Goal: Task Accomplishment & Management: Use online tool/utility

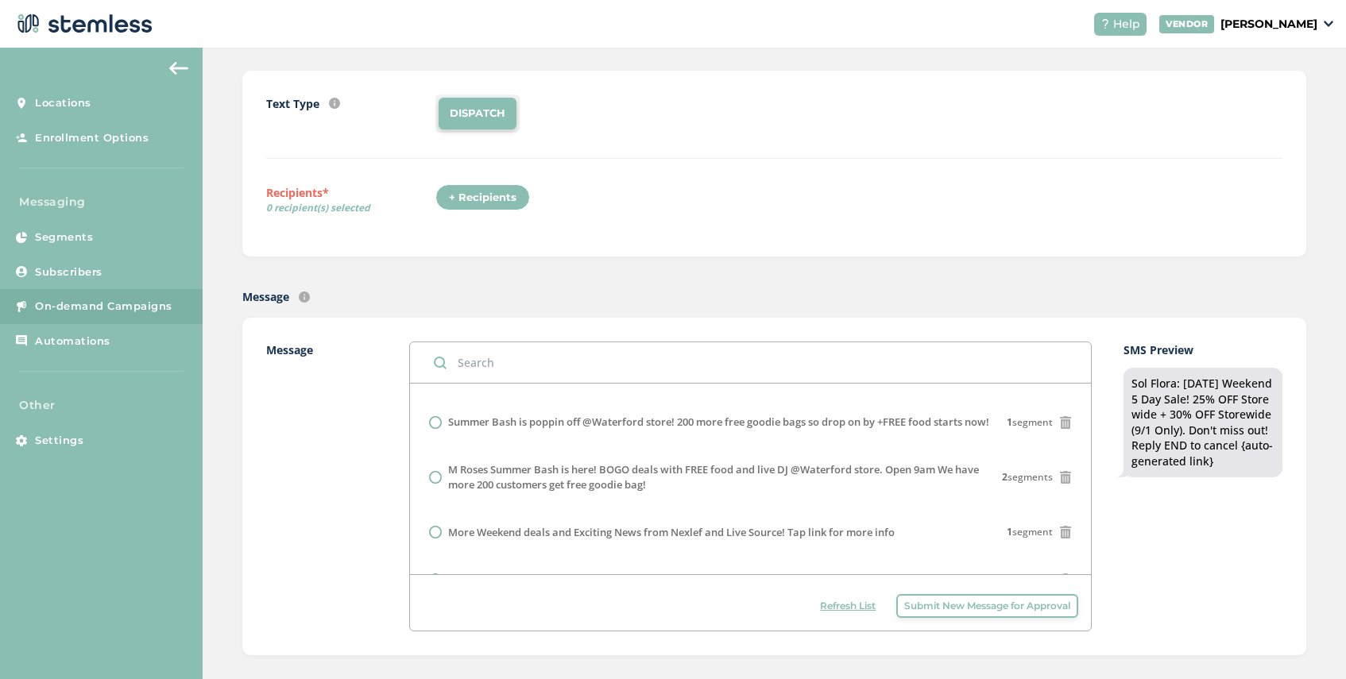
scroll to position [209, 0]
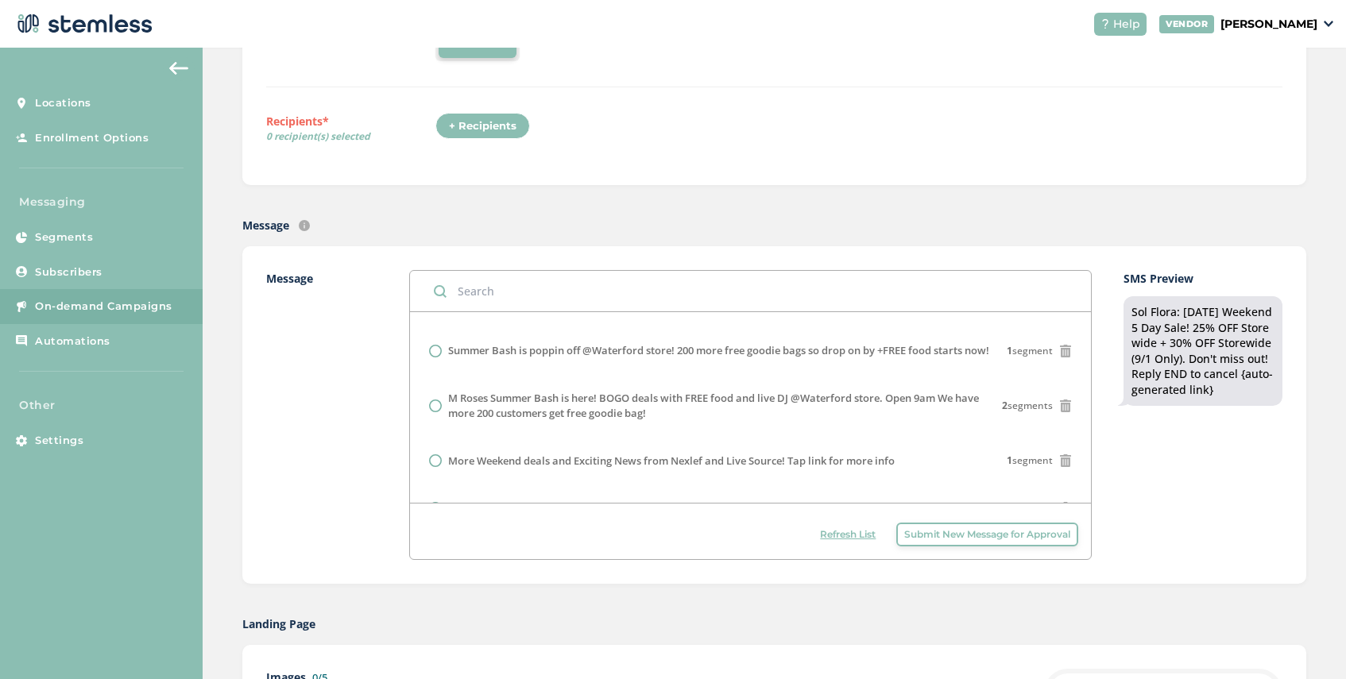
click at [845, 537] on span "Refresh List" at bounding box center [848, 535] width 56 height 14
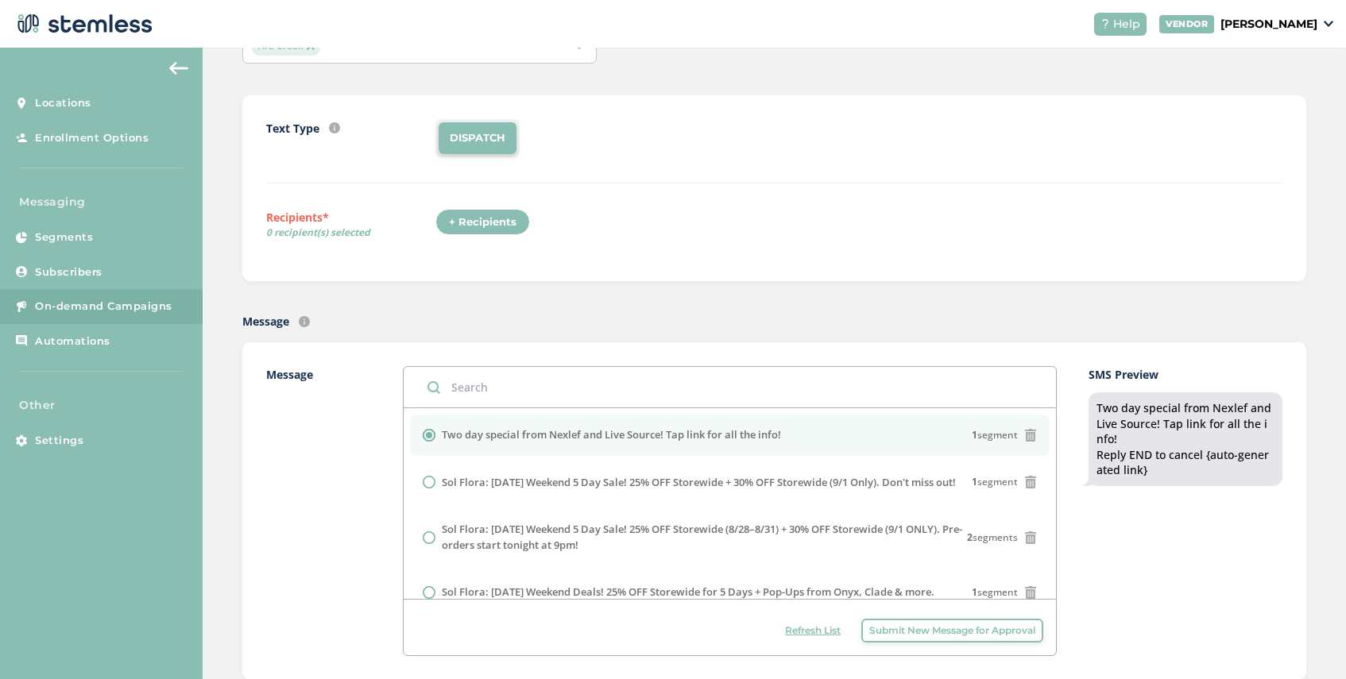
scroll to position [0, 0]
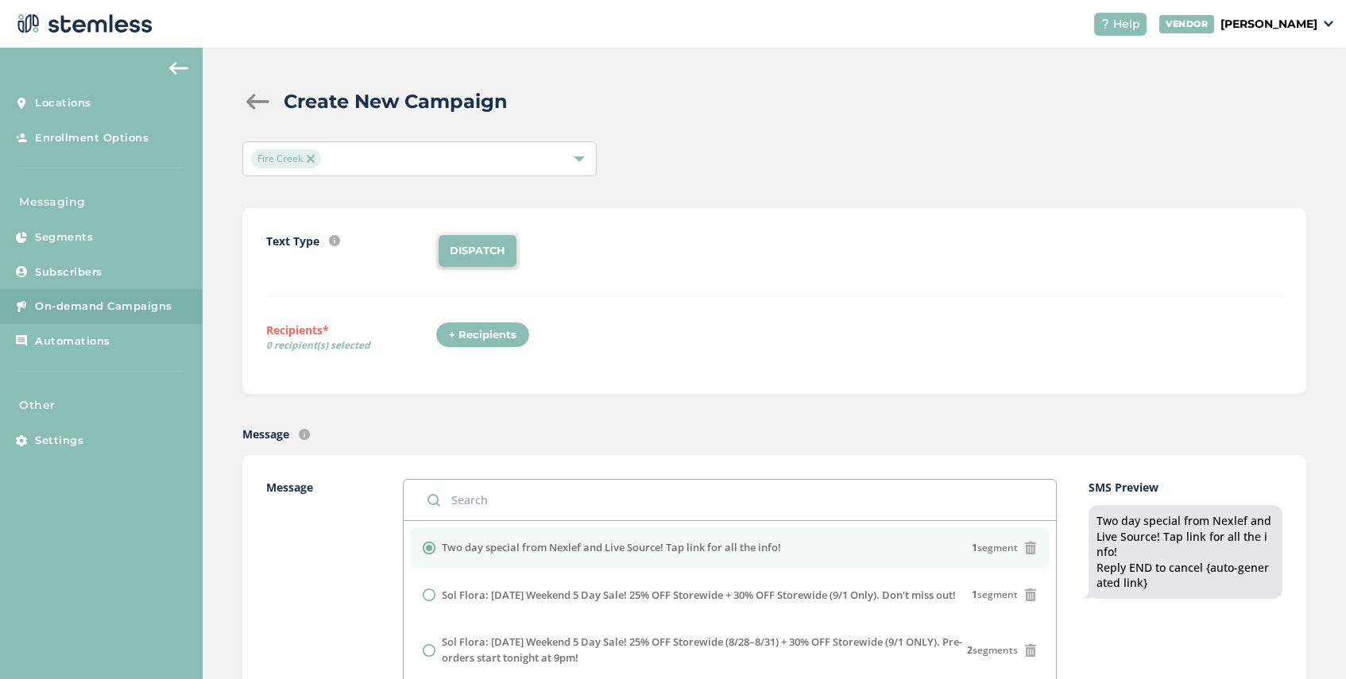
click at [307, 155] on img at bounding box center [311, 159] width 8 height 8
click at [328, 161] on span "Select Locations" at bounding box center [293, 158] width 85 height 15
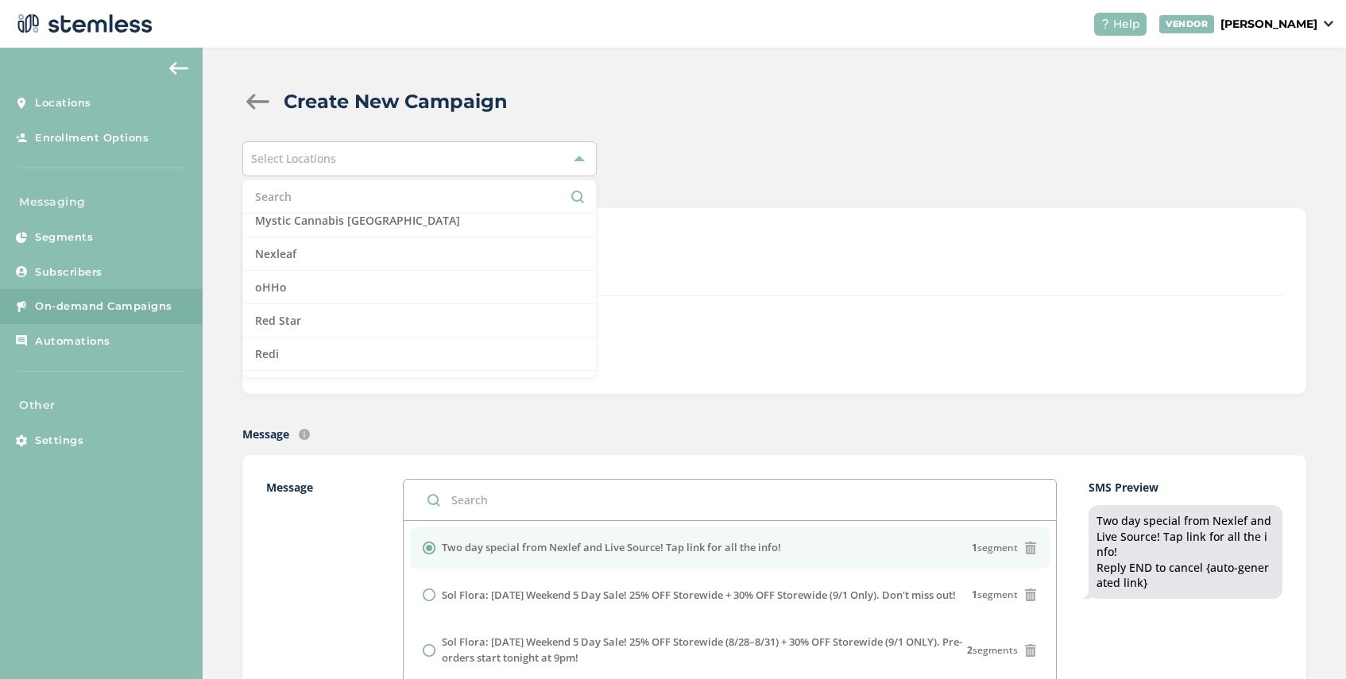
scroll to position [1168, 0]
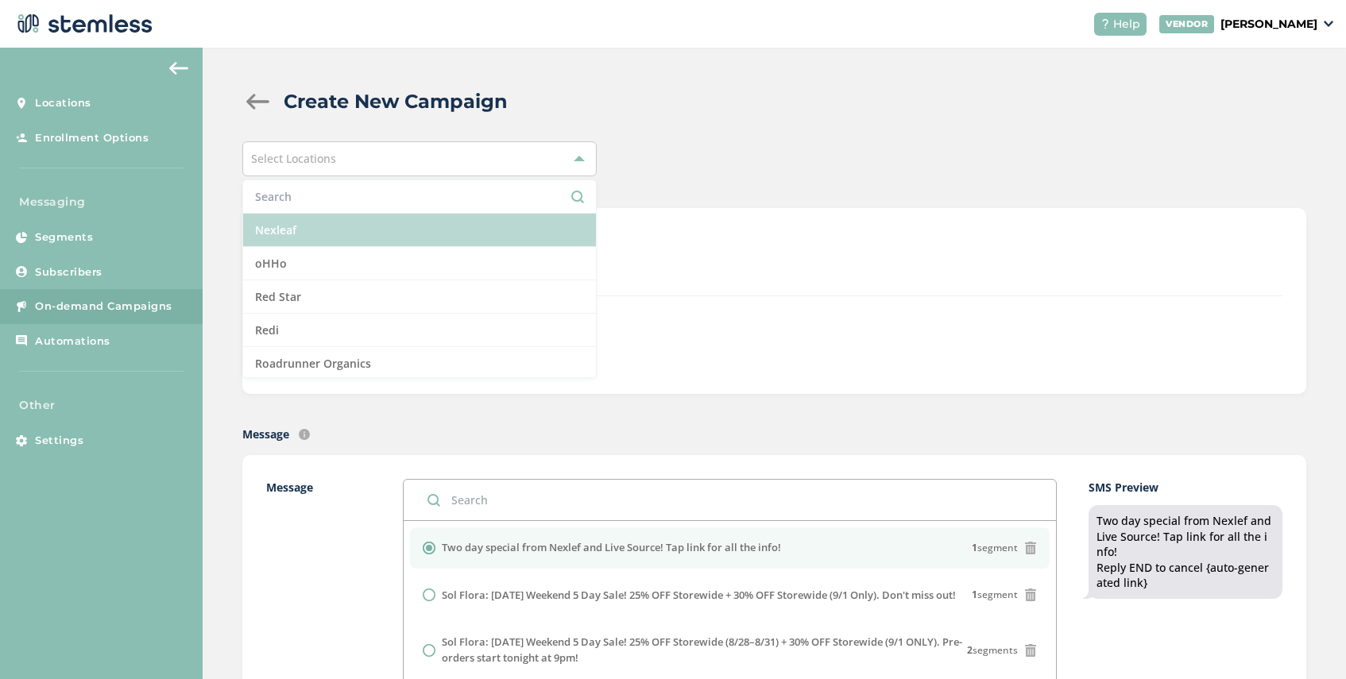
click at [349, 235] on li "Nexleaf" at bounding box center [419, 230] width 353 height 33
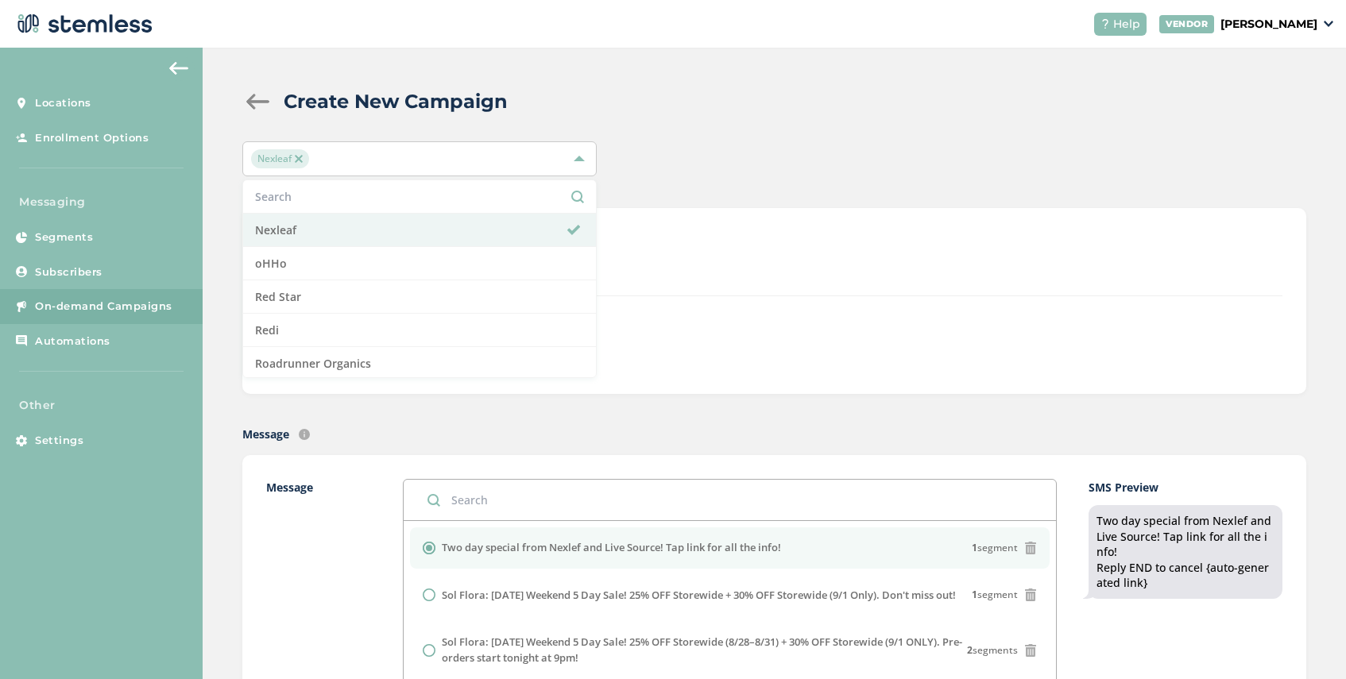
click at [664, 278] on div "Text Type SMS : A cost effective way to reach your customers. Send a intro text…" at bounding box center [774, 264] width 1016 height 64
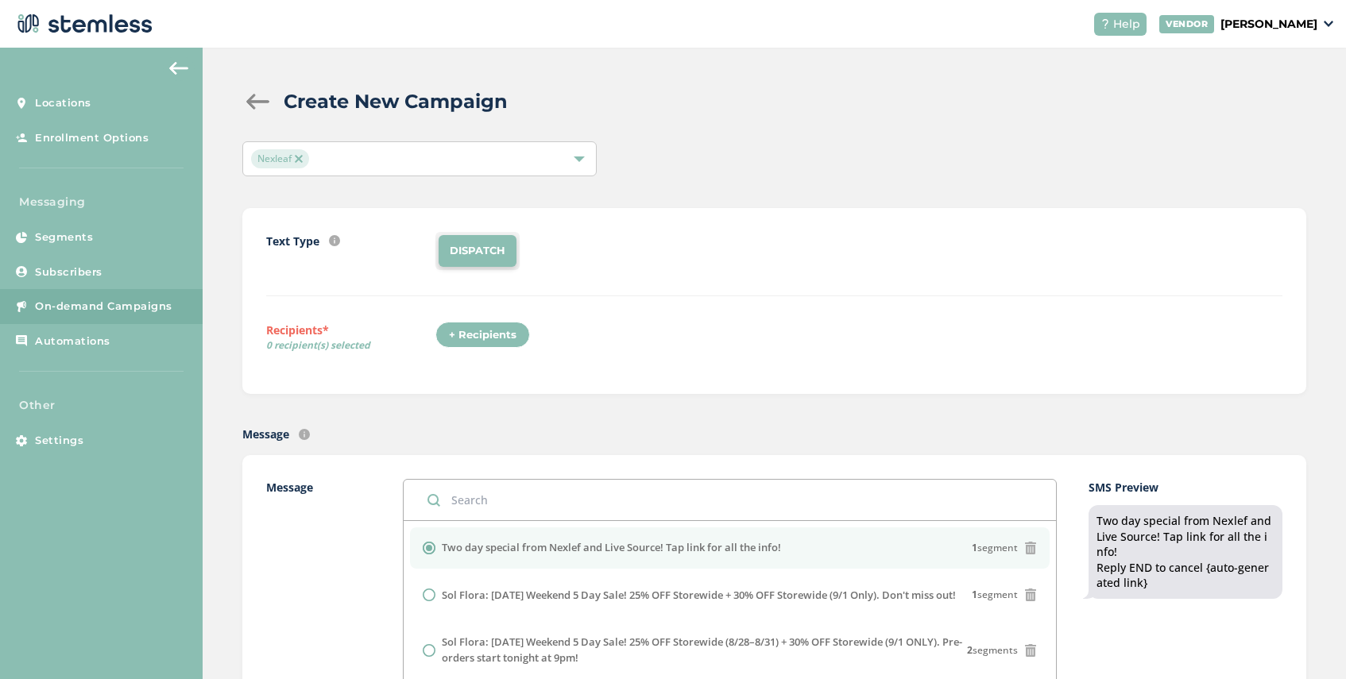
click at [485, 333] on div "+ Recipients" at bounding box center [482, 335] width 95 height 27
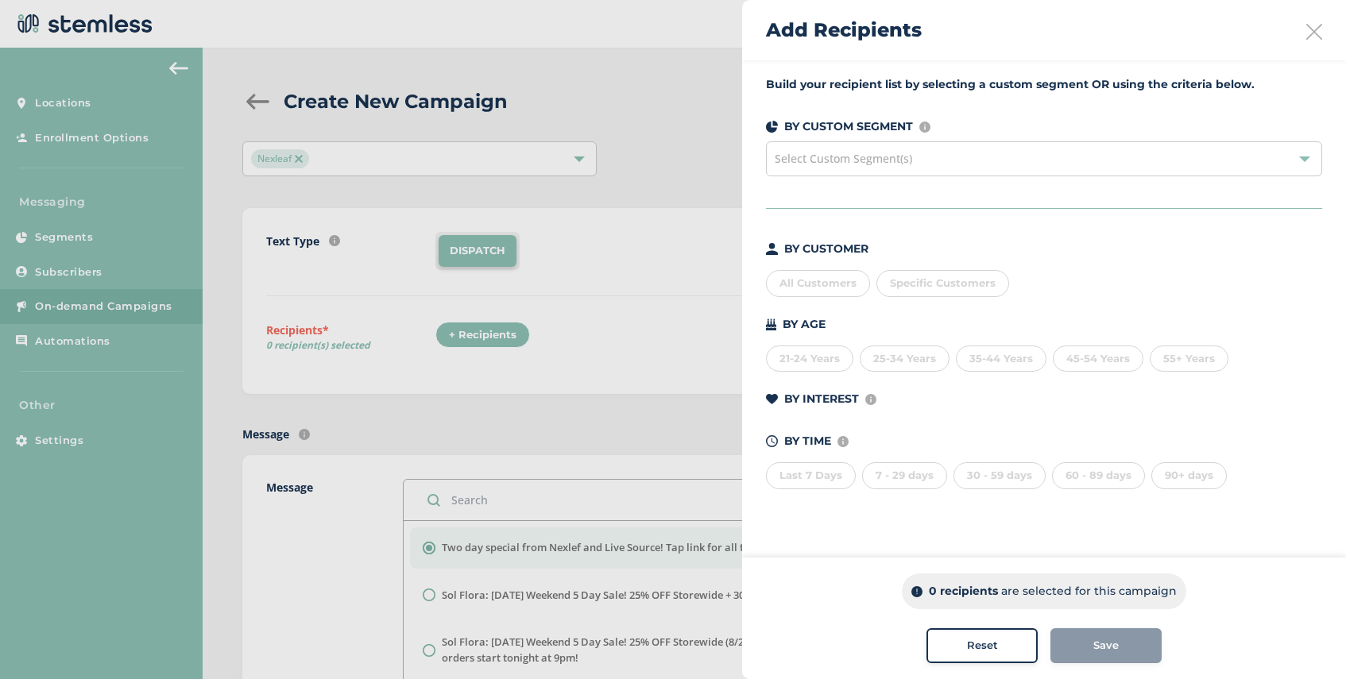
click at [950, 290] on div "Specific Customers" at bounding box center [942, 283] width 133 height 27
click at [929, 322] on input "text" at bounding box center [1035, 315] width 292 height 17
type input "3"
type input "623313"
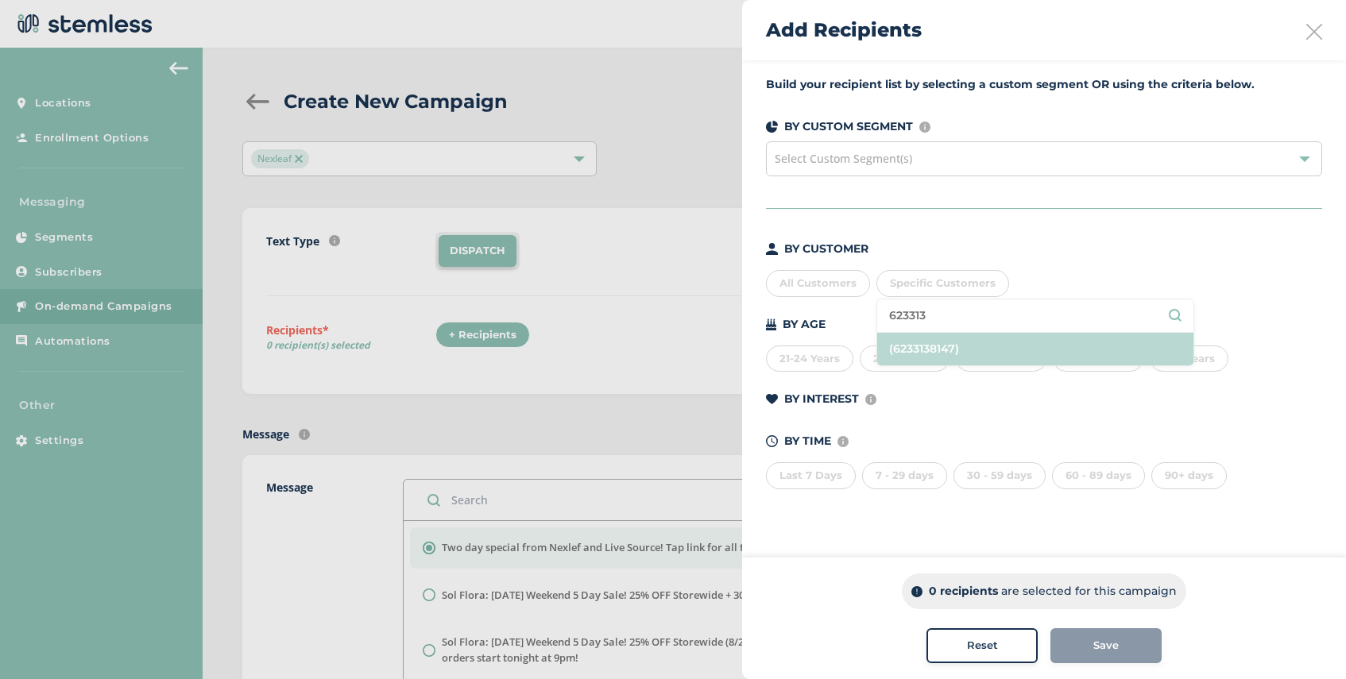
click at [953, 350] on li "(6233138147)" at bounding box center [1035, 349] width 316 height 33
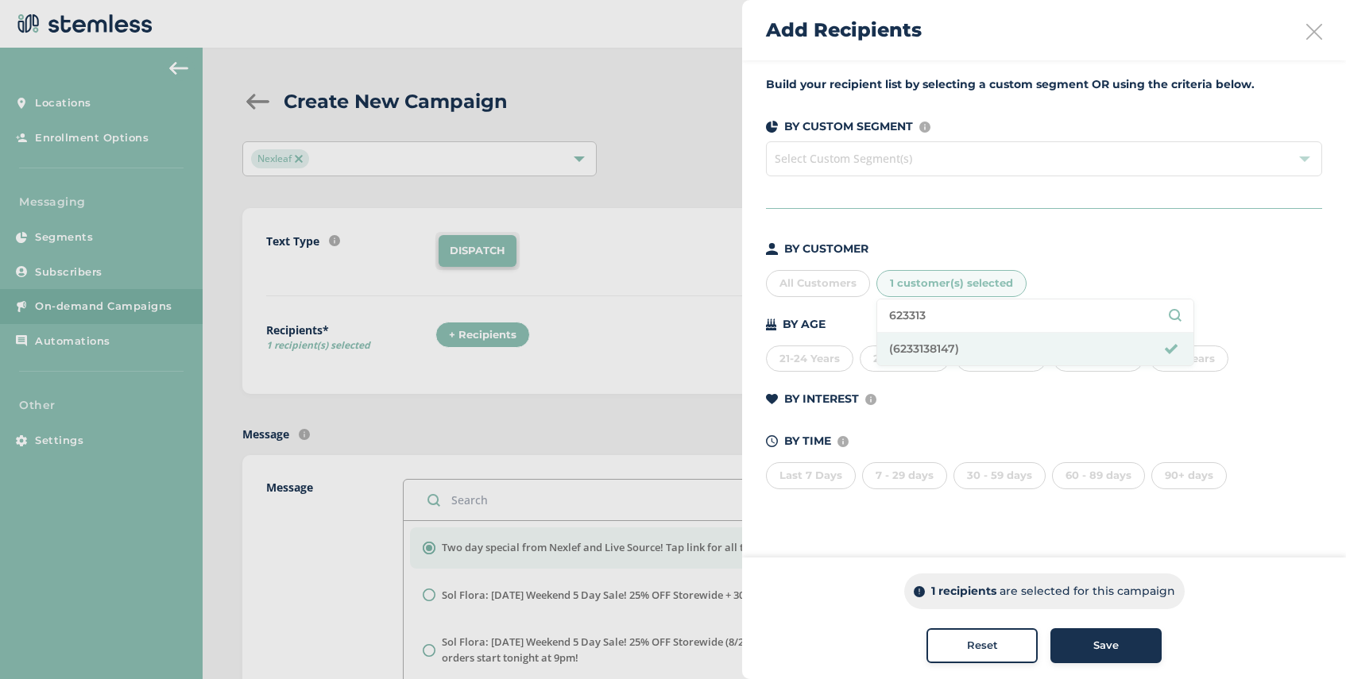
click at [1114, 646] on span "Save" at bounding box center [1105, 646] width 25 height 16
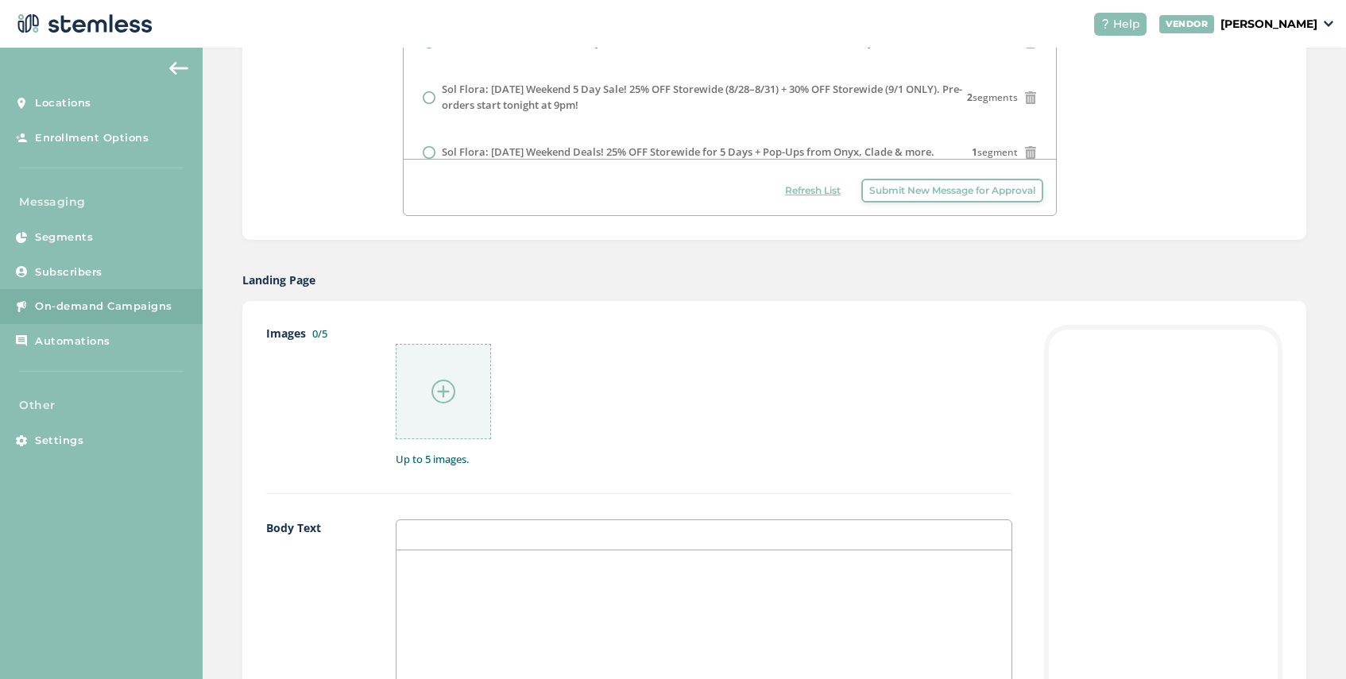
scroll to position [605, 0]
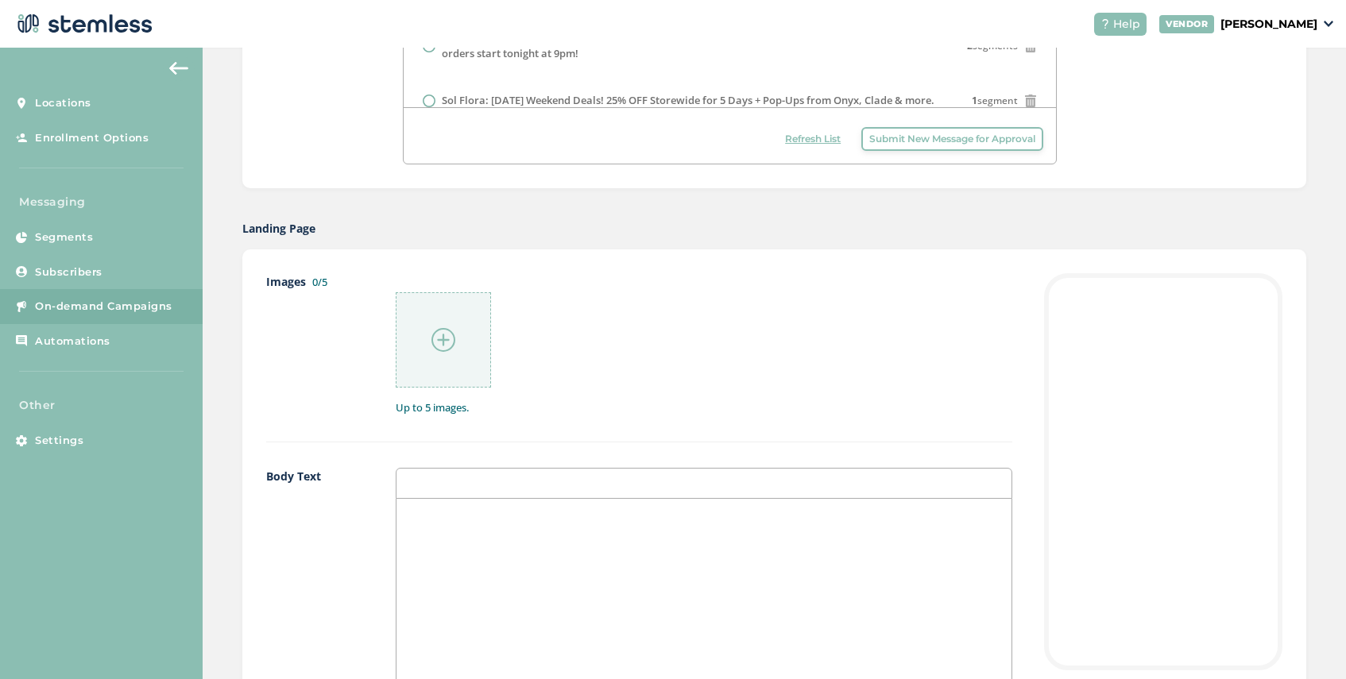
click at [439, 334] on img at bounding box center [443, 340] width 24 height 24
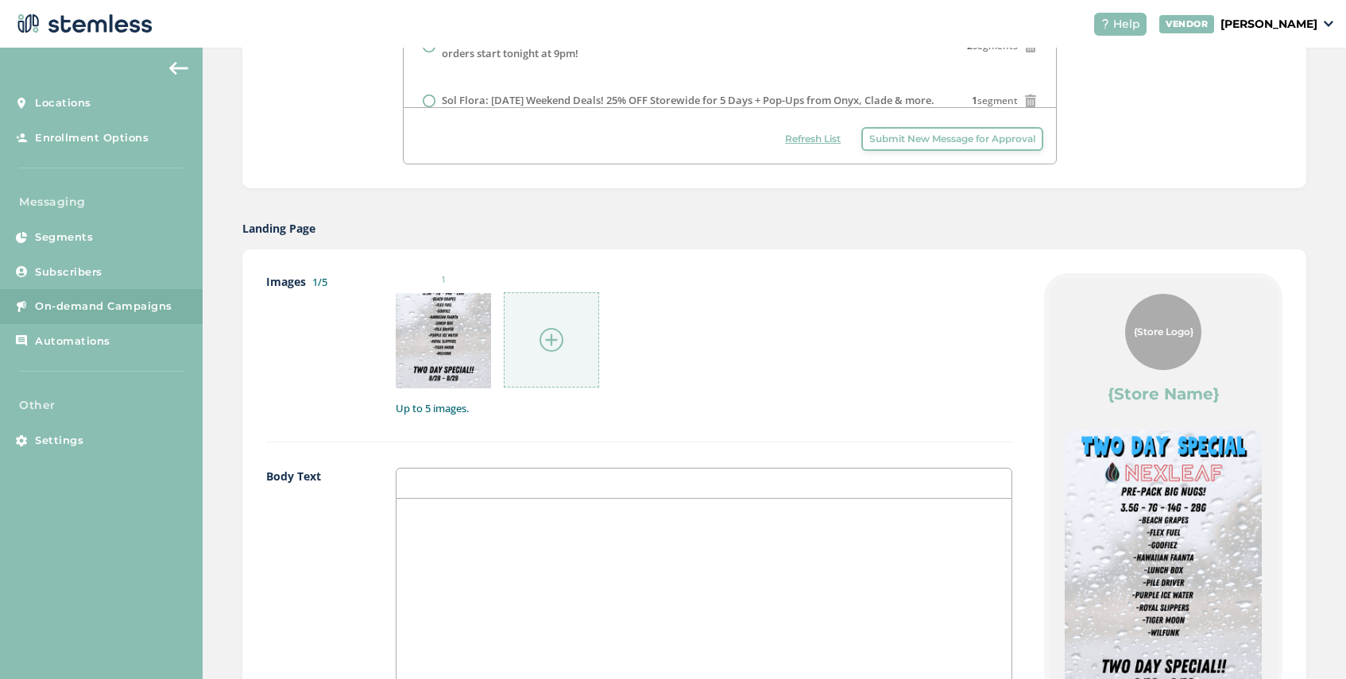
click at [552, 336] on img at bounding box center [551, 340] width 24 height 24
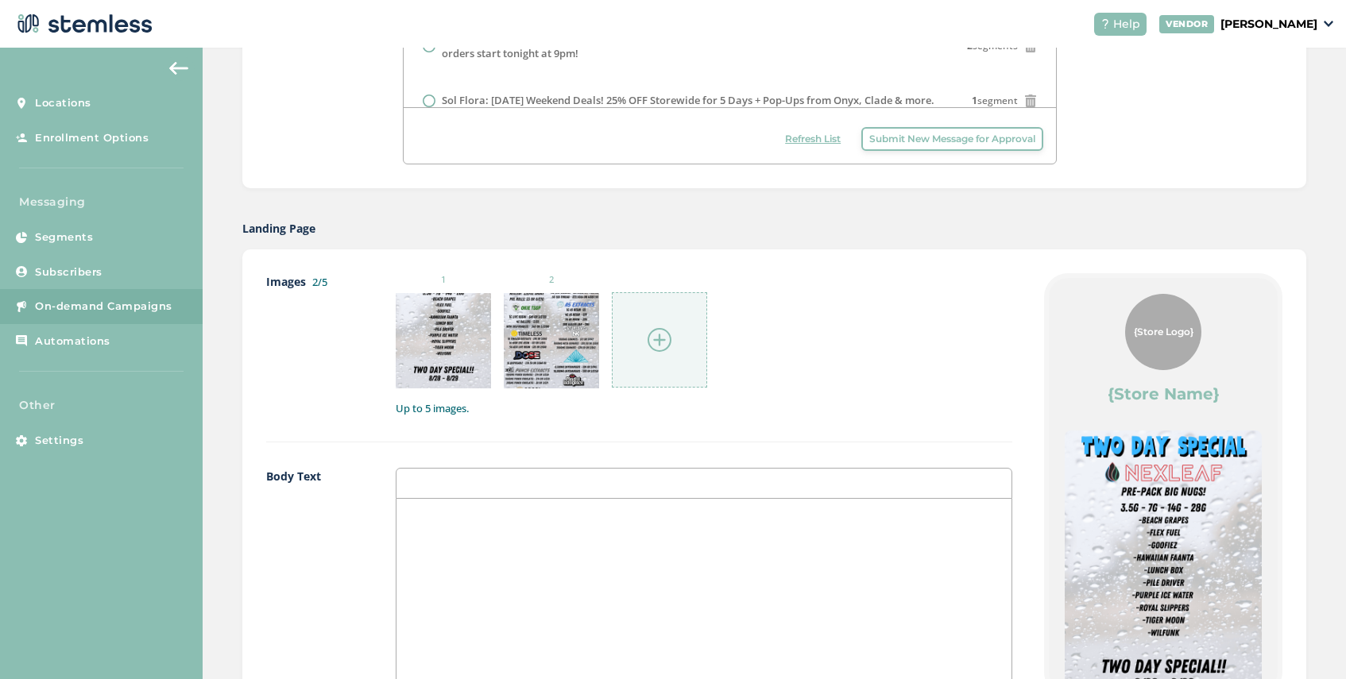
click at [686, 329] on div at bounding box center [659, 339] width 95 height 95
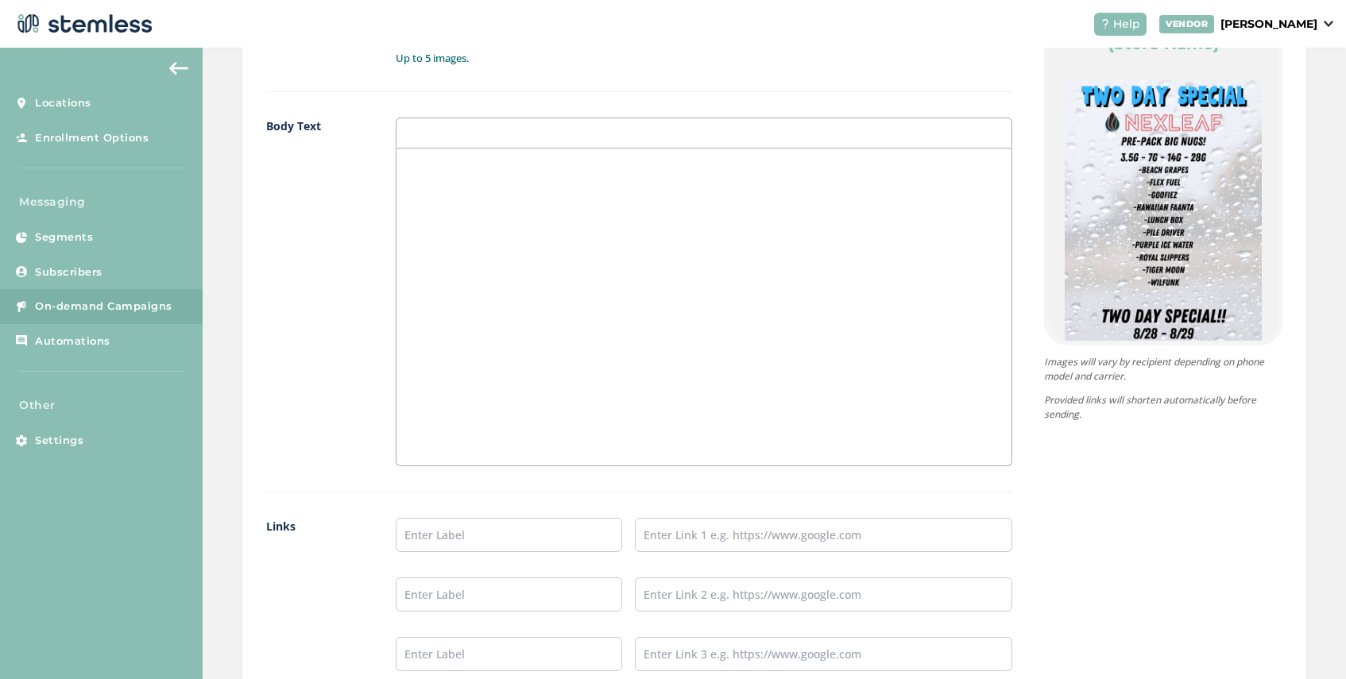
scroll to position [1193, 0]
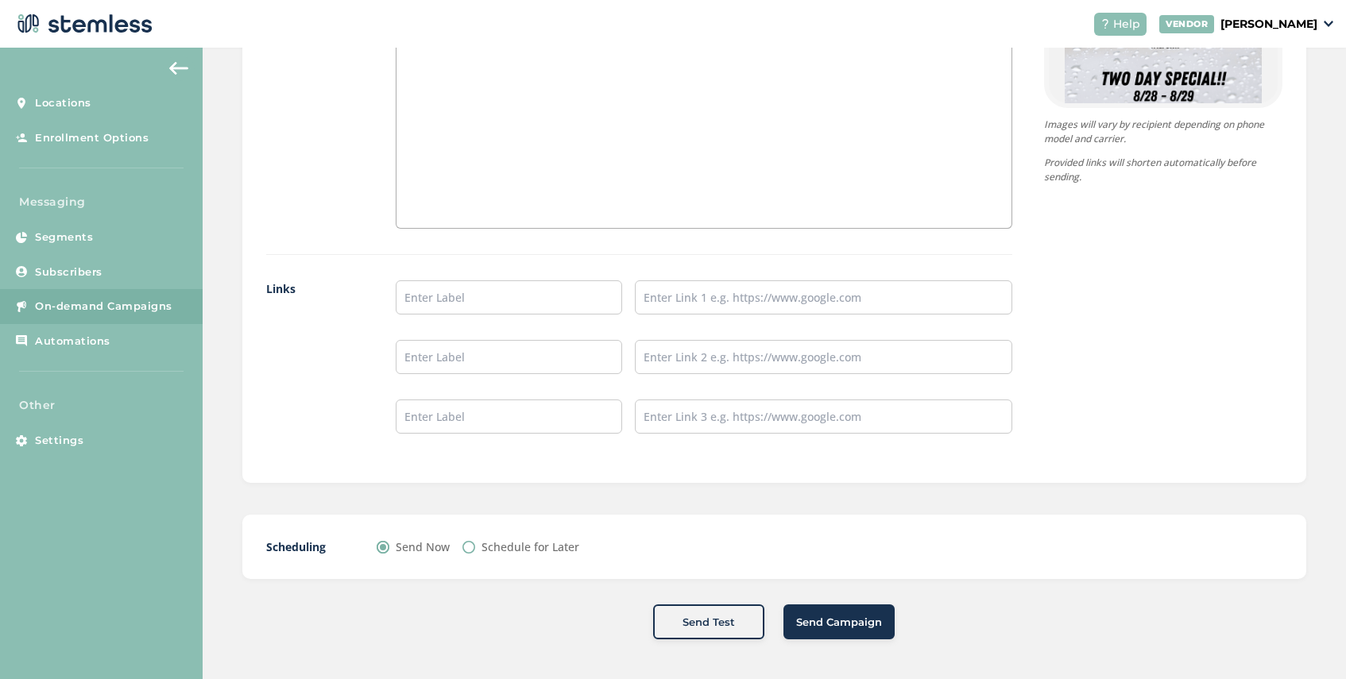
click at [822, 620] on span "Send Campaign" at bounding box center [839, 623] width 86 height 16
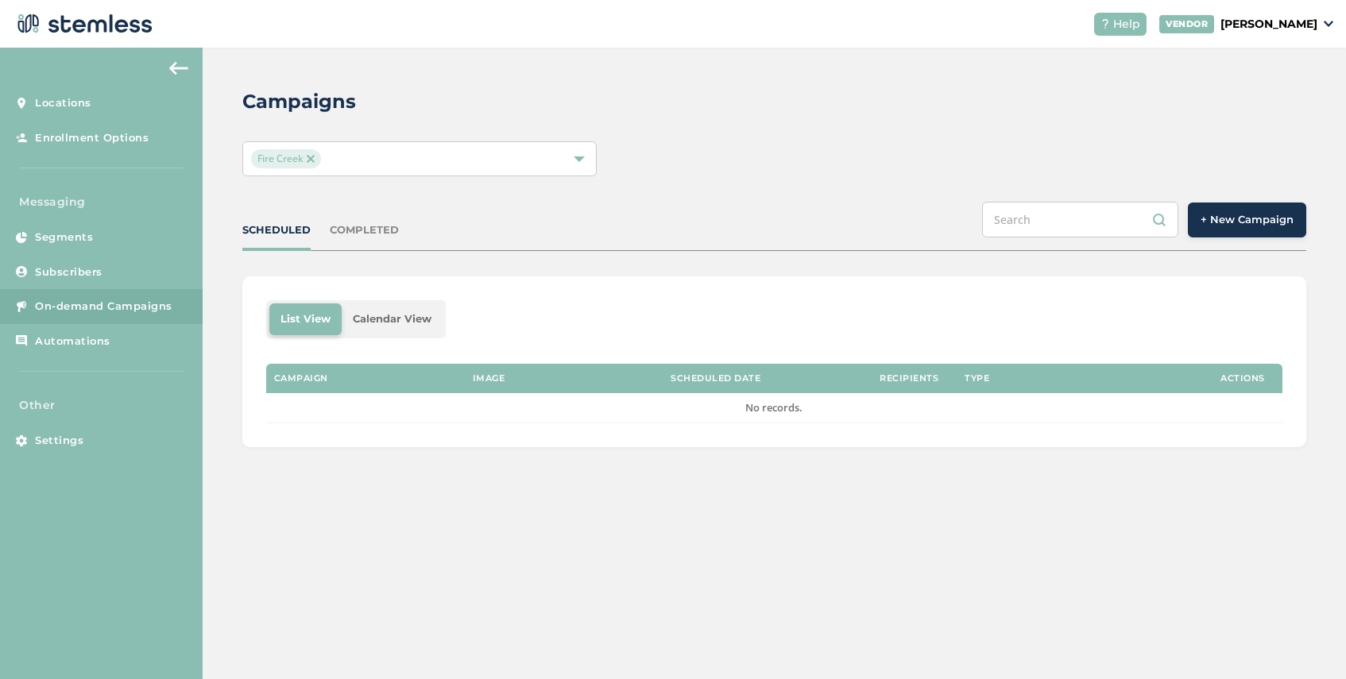
click at [1254, 223] on span "+ New Campaign" at bounding box center [1247, 220] width 93 height 16
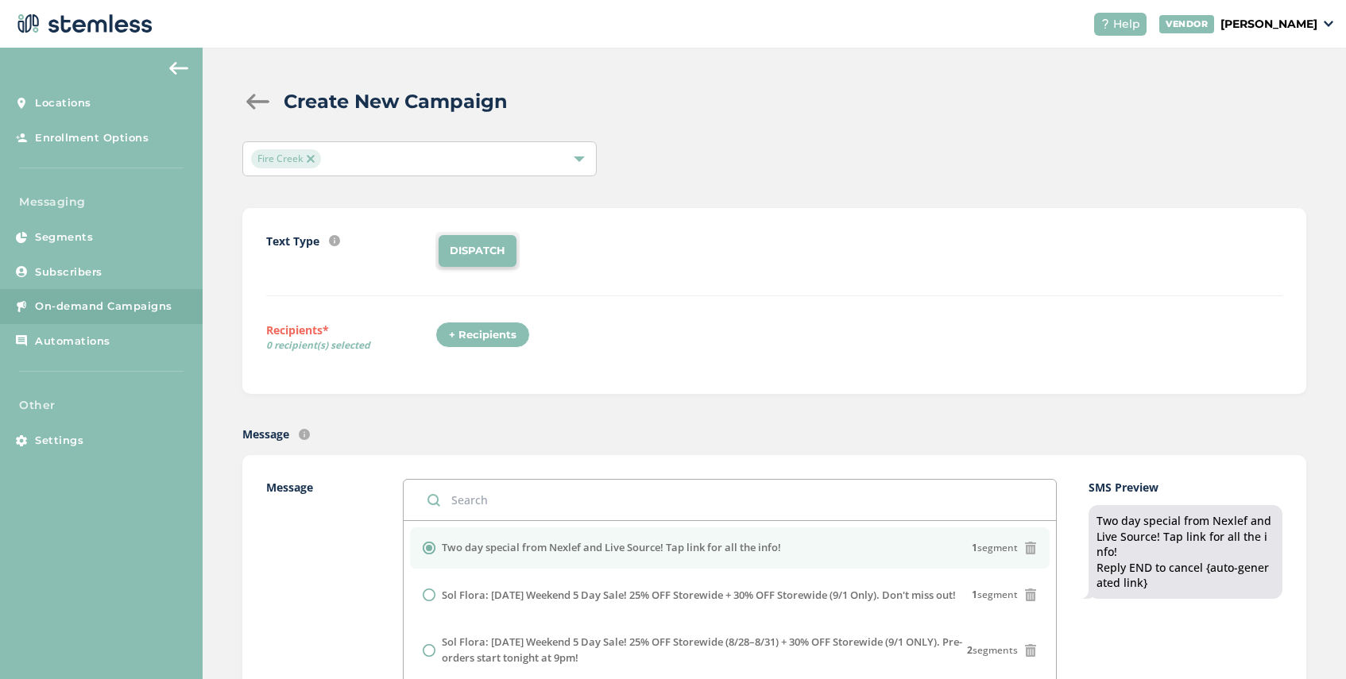
click at [312, 157] on img at bounding box center [311, 159] width 8 height 8
click at [327, 157] on span "Select Locations" at bounding box center [293, 158] width 85 height 15
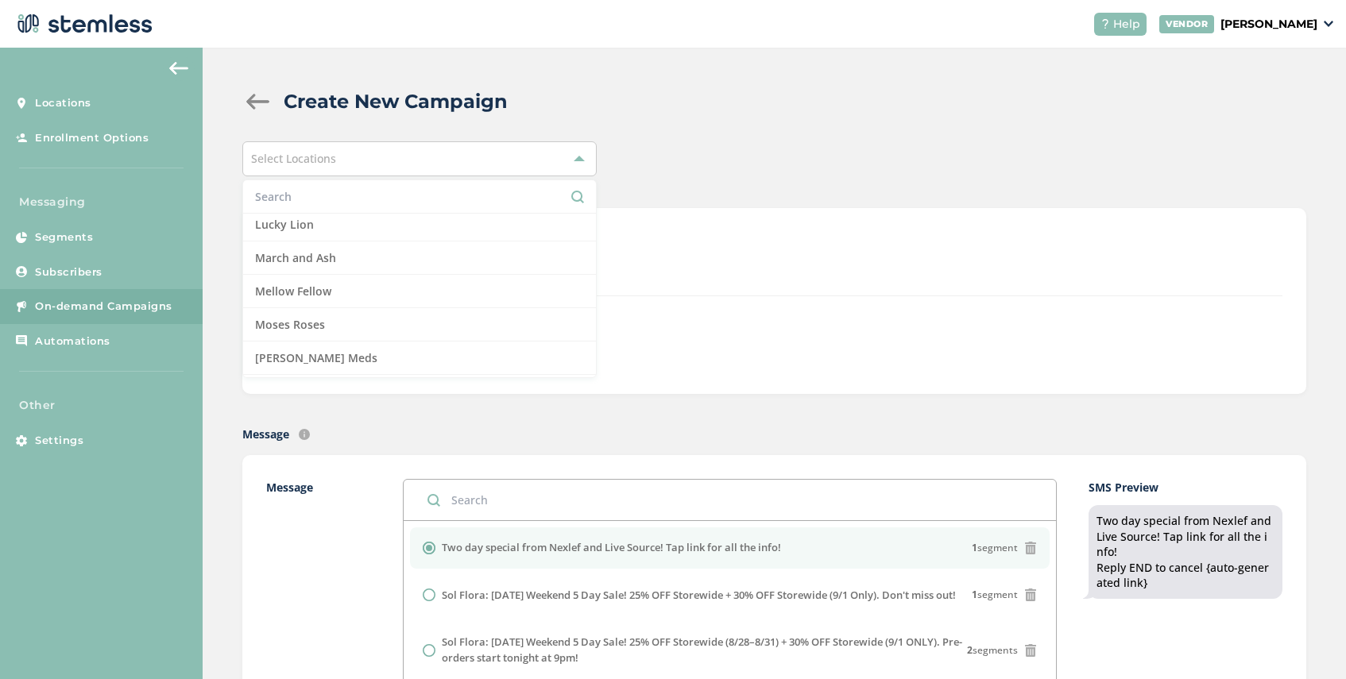
scroll to position [1090, 0]
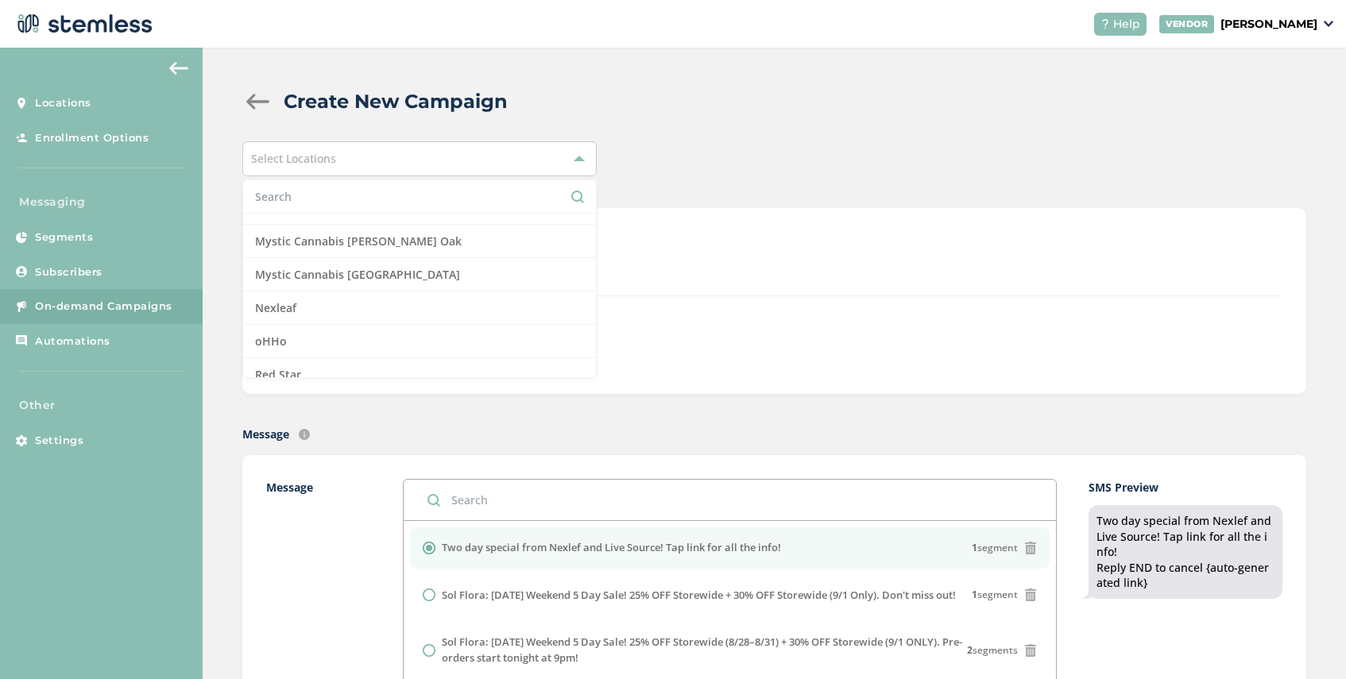
click at [339, 310] on li "Nexleaf" at bounding box center [419, 308] width 353 height 33
click at [721, 328] on div "+ Recipients" at bounding box center [858, 340] width 847 height 37
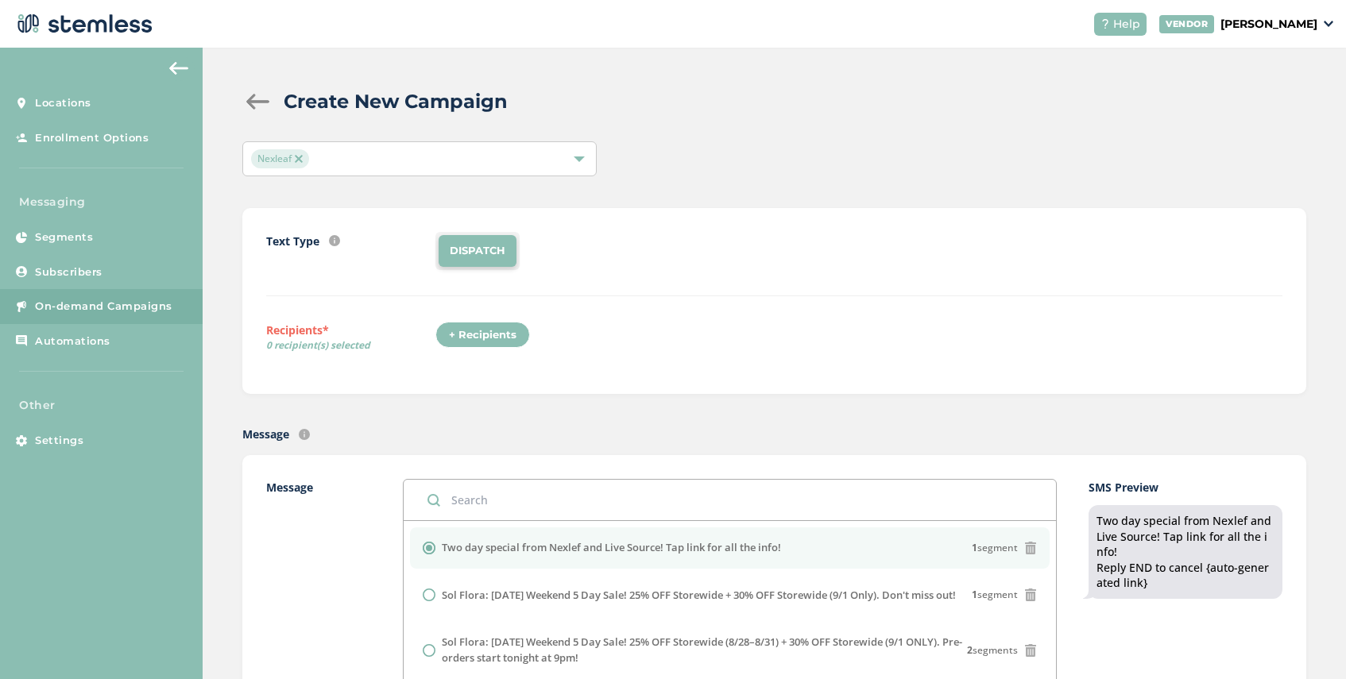
click at [481, 336] on div "+ Recipients" at bounding box center [482, 335] width 95 height 27
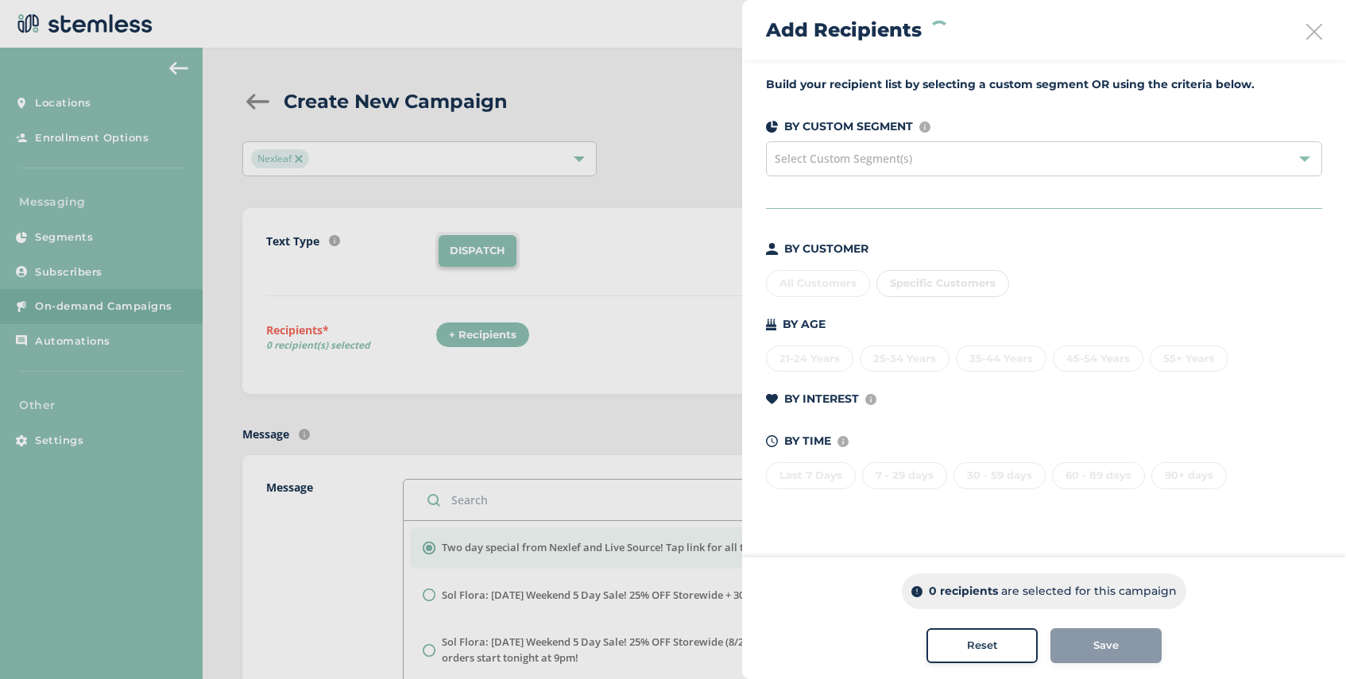
click at [924, 164] on div "Select Custom Segment(s)" at bounding box center [1044, 158] width 556 height 35
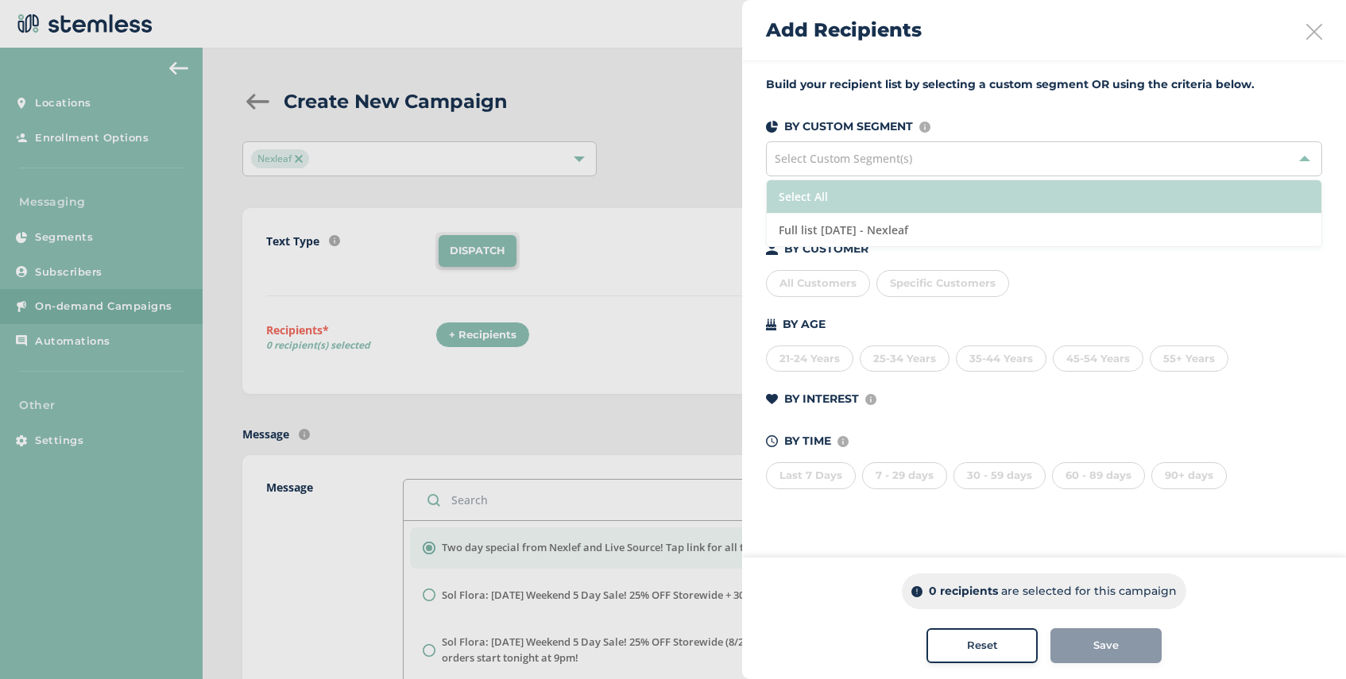
click at [926, 204] on li "Select All" at bounding box center [1044, 196] width 555 height 33
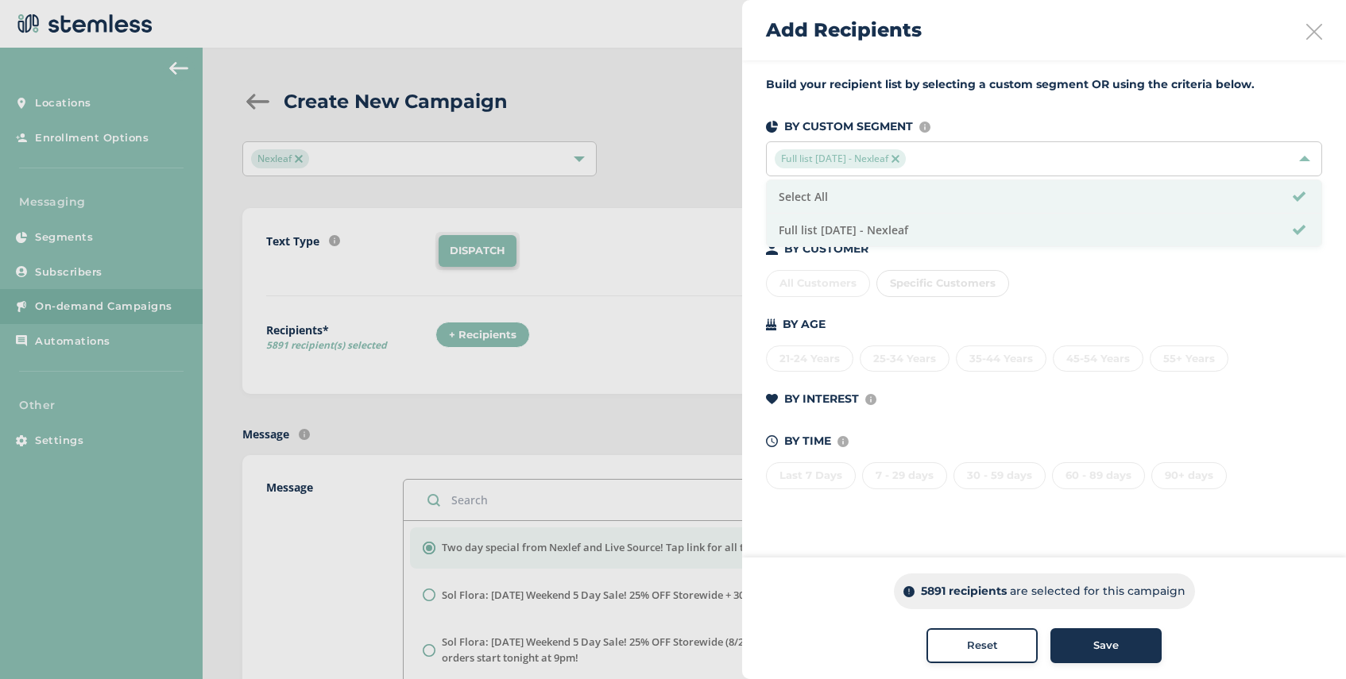
click at [1103, 643] on span "Save" at bounding box center [1105, 646] width 25 height 16
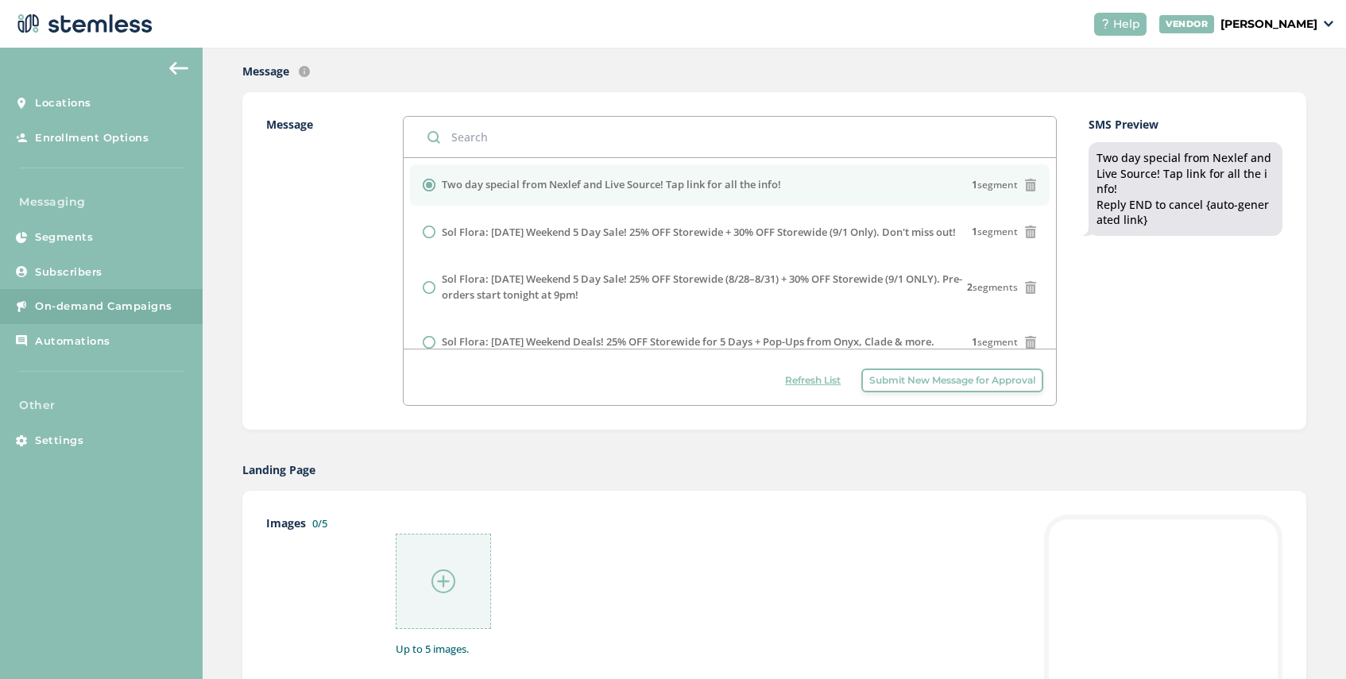
scroll to position [603, 0]
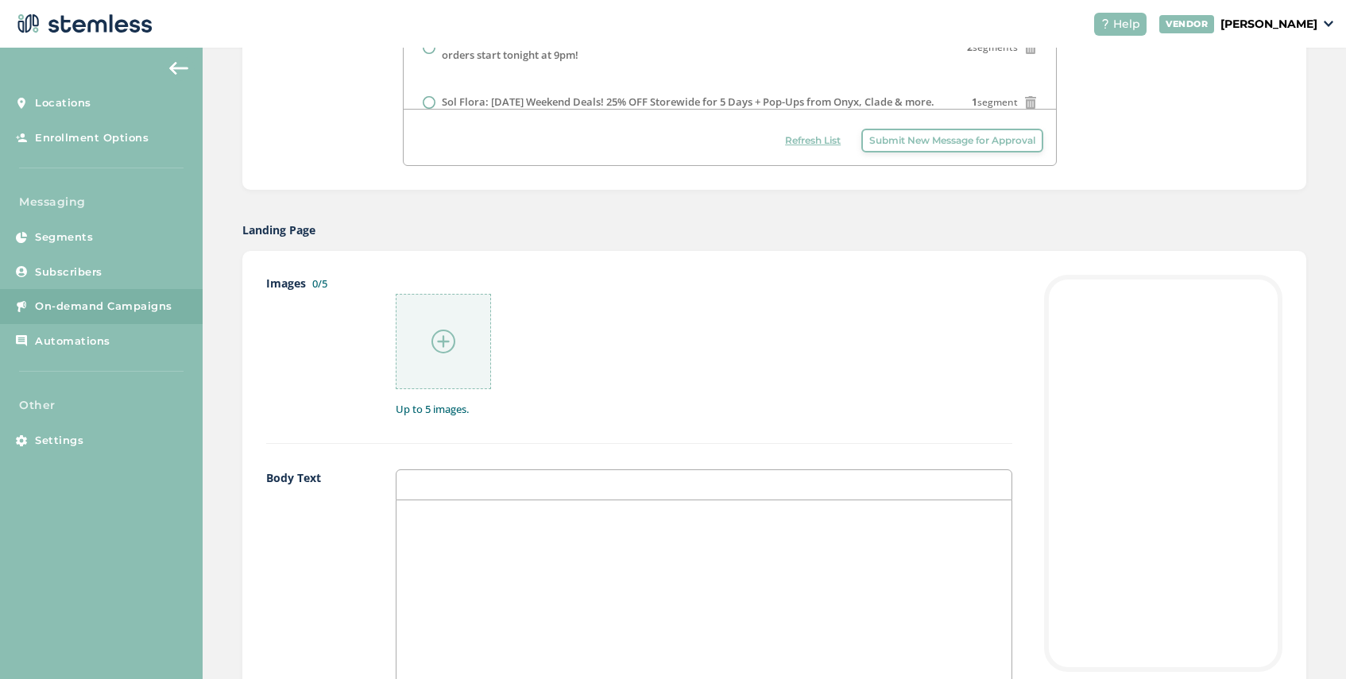
click at [443, 343] on img at bounding box center [443, 342] width 24 height 24
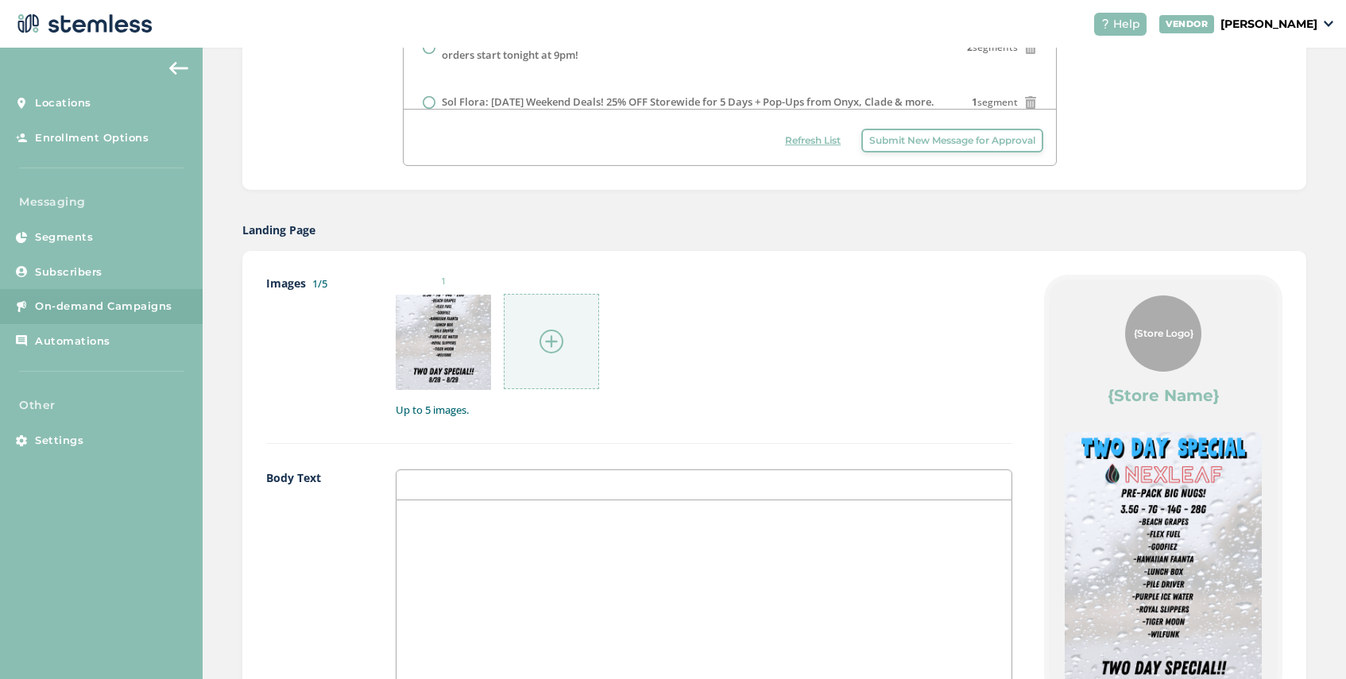
click at [547, 334] on img at bounding box center [551, 342] width 24 height 24
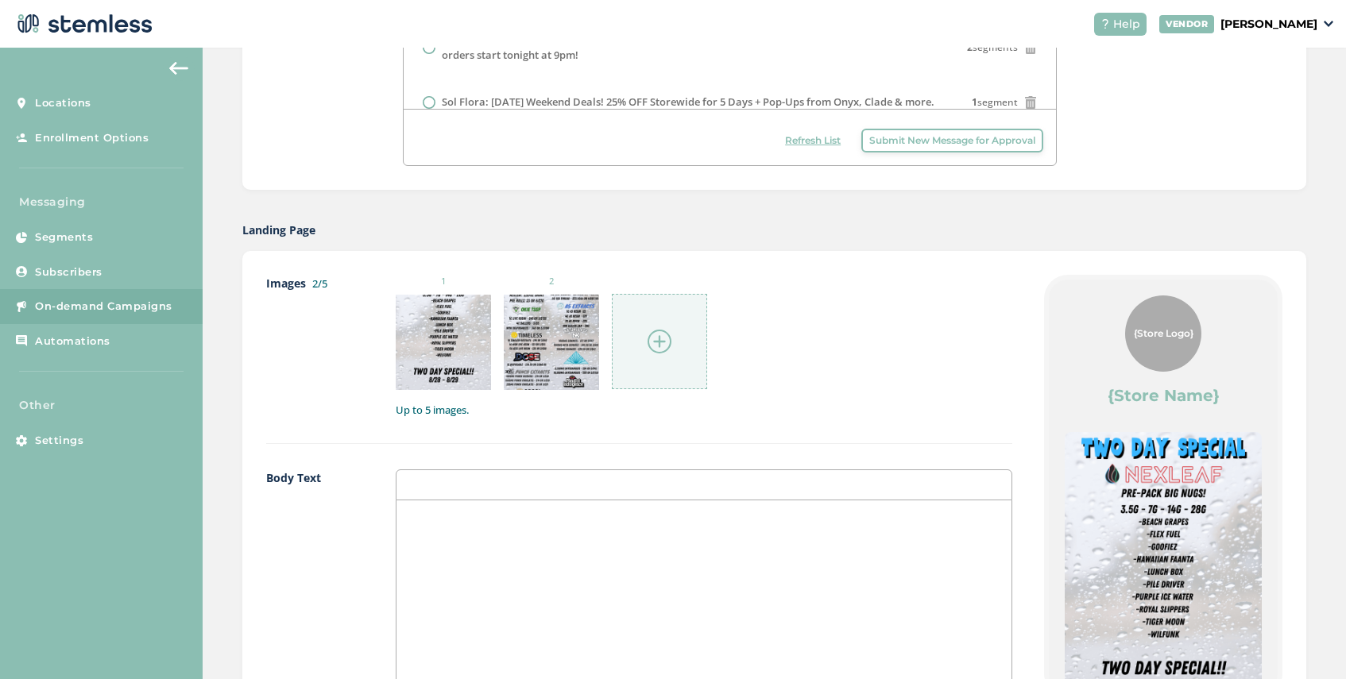
click at [638, 340] on div at bounding box center [659, 341] width 95 height 95
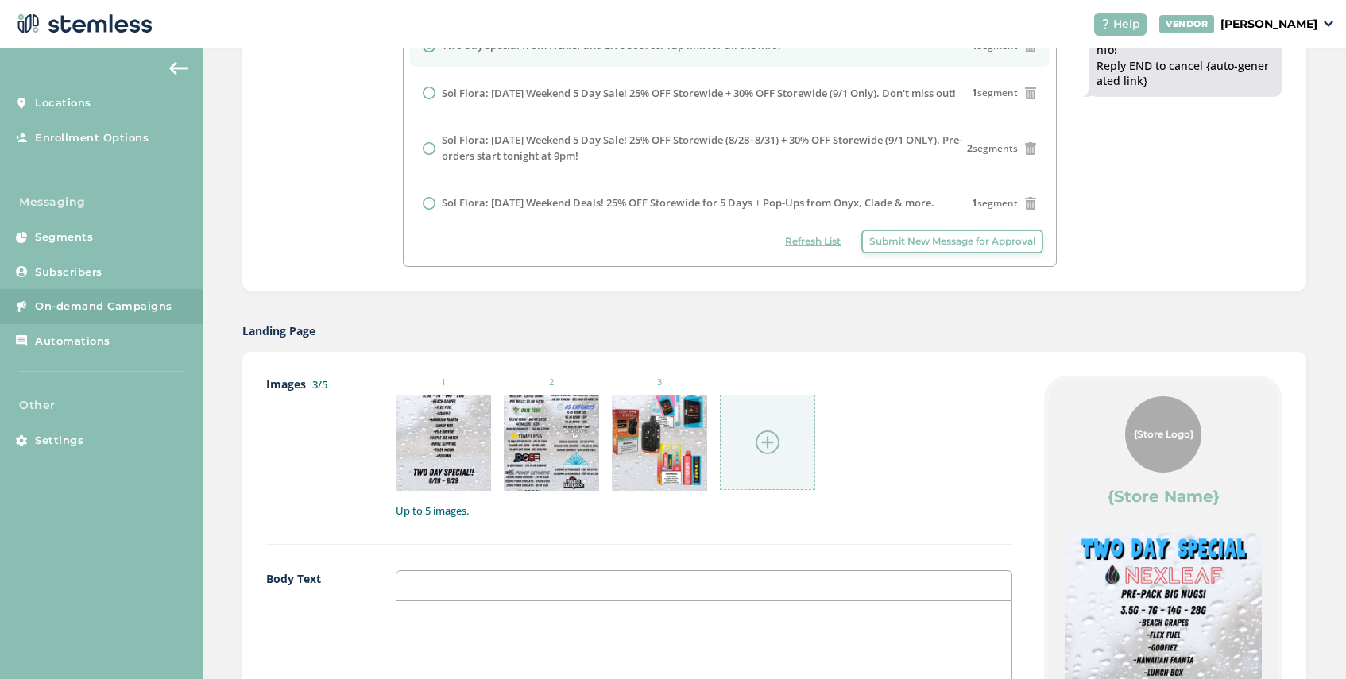
scroll to position [1193, 0]
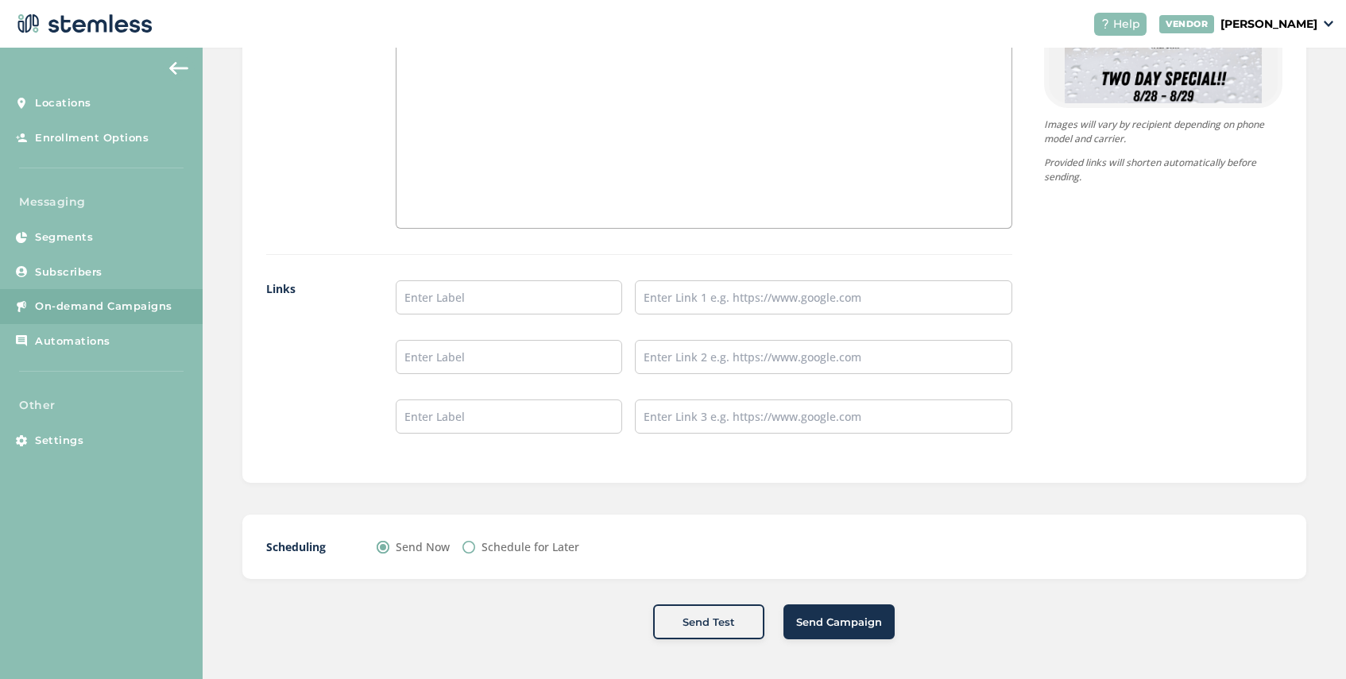
click at [828, 628] on span "Send Campaign" at bounding box center [839, 623] width 86 height 16
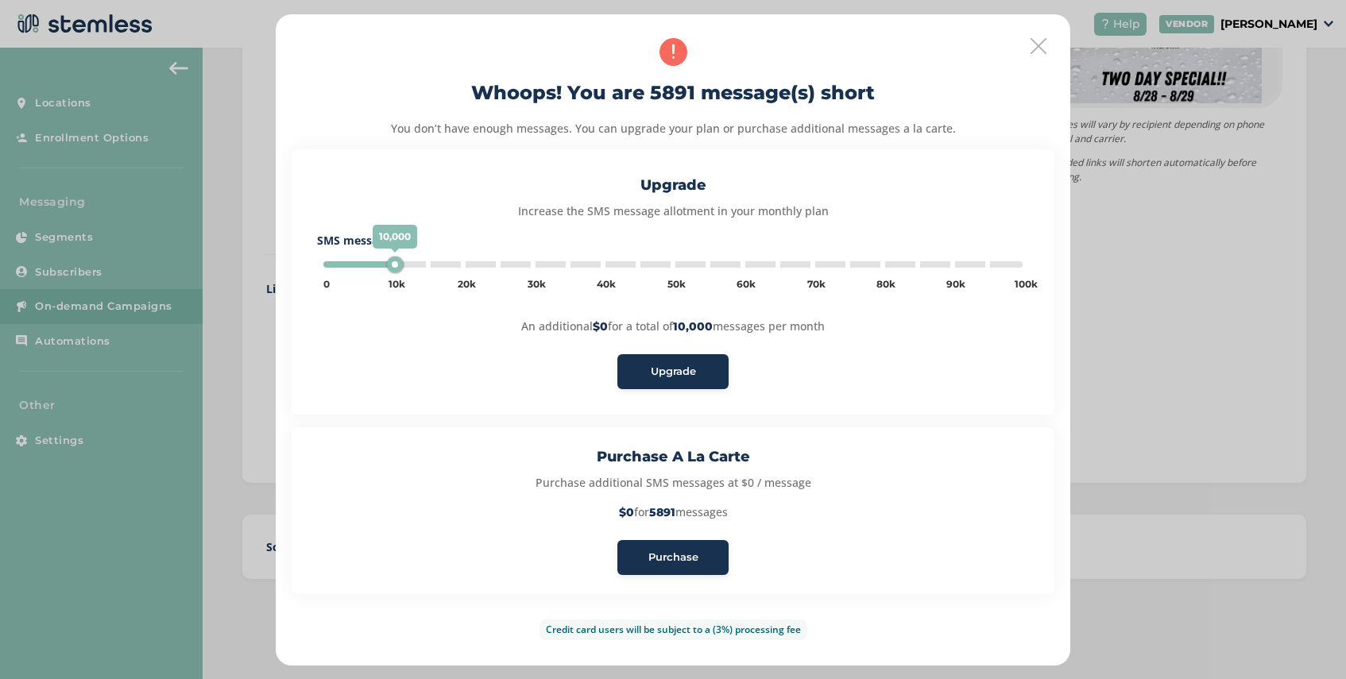
type input "5000"
click at [698, 551] on div "Purchase" at bounding box center [673, 558] width 86 height 16
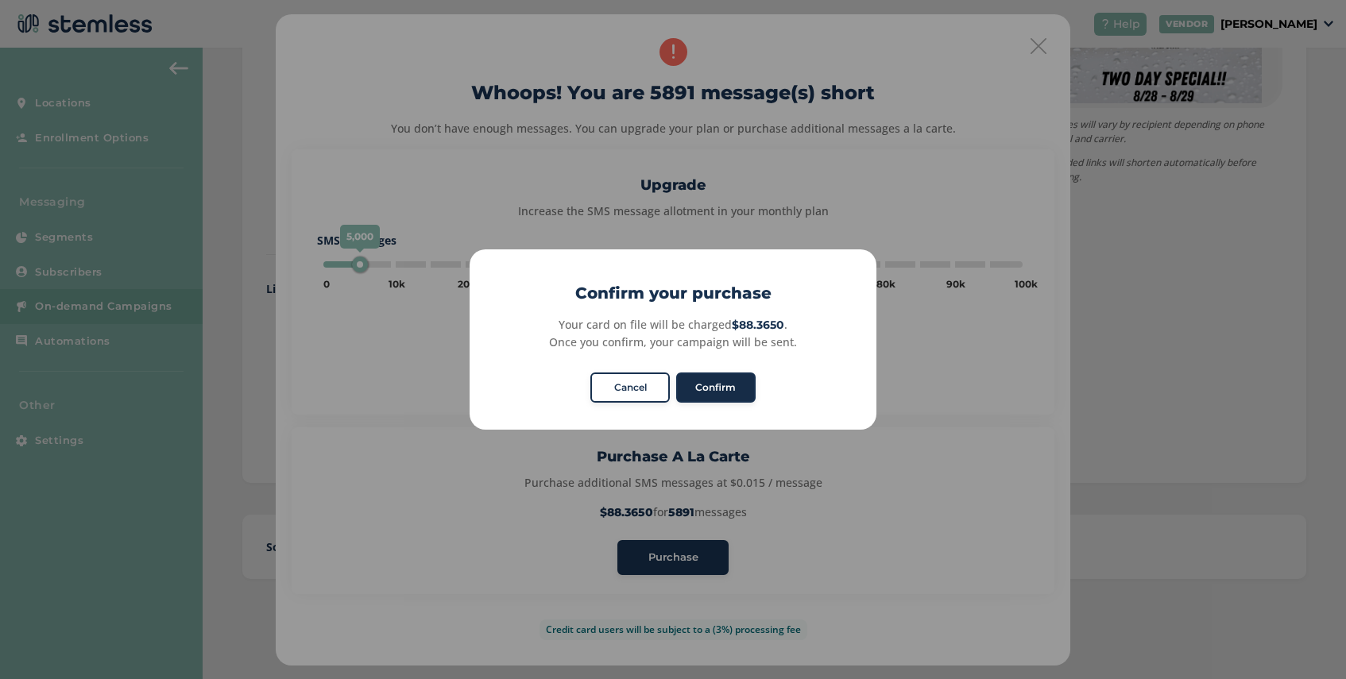
click at [717, 378] on button "Confirm" at bounding box center [715, 388] width 79 height 30
